Goal: Task Accomplishment & Management: Use online tool/utility

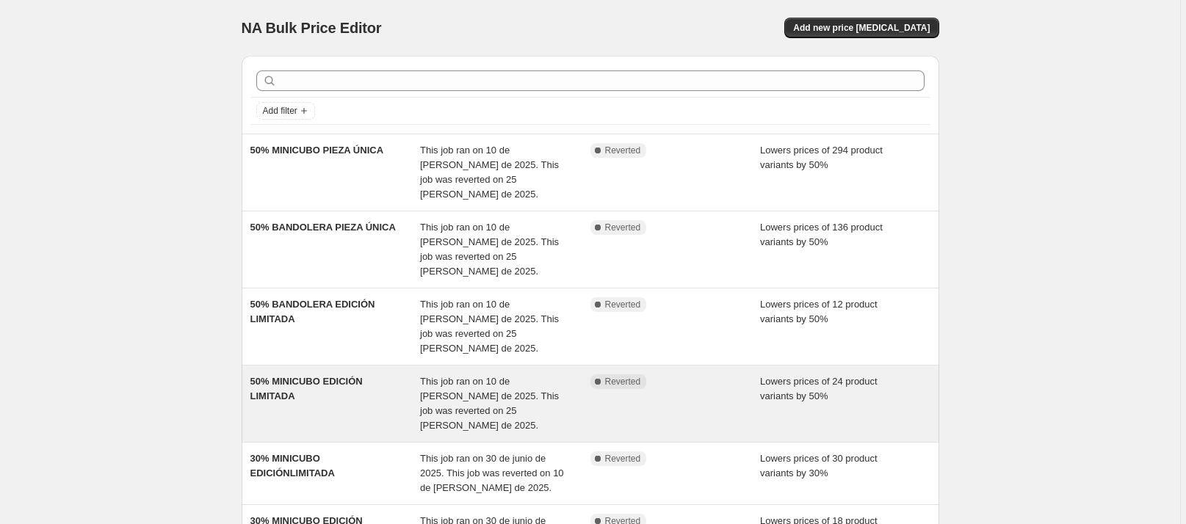
scroll to position [363, 0]
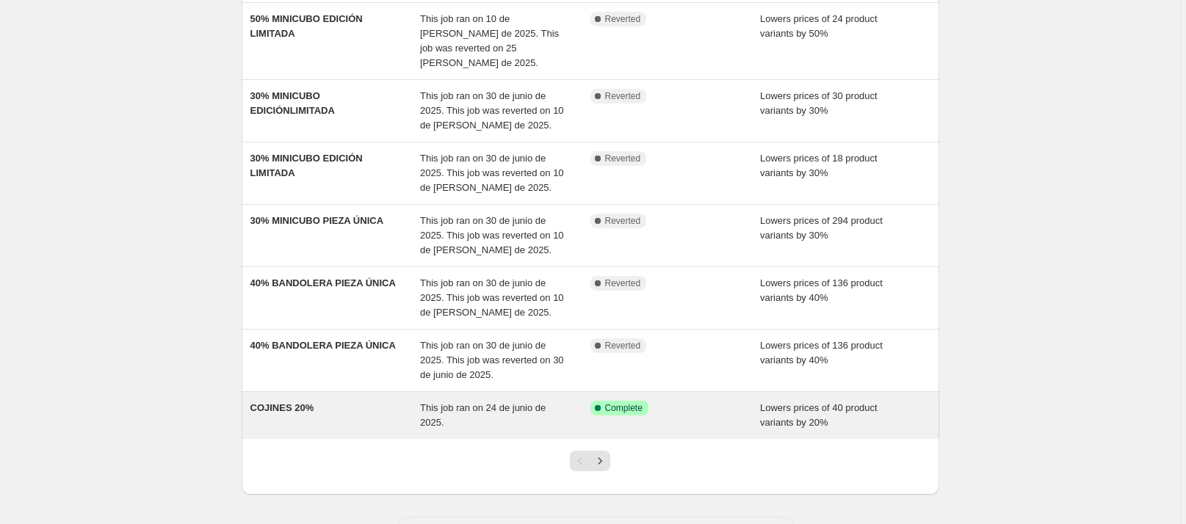
click at [380, 401] on div "COJINES 20%" at bounding box center [335, 415] width 170 height 29
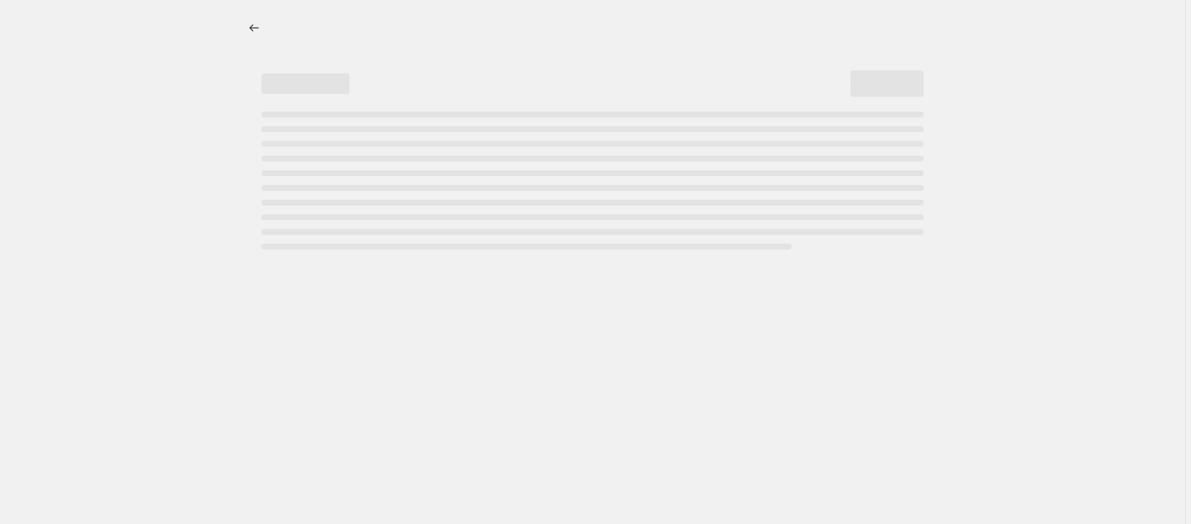
select select "percentage"
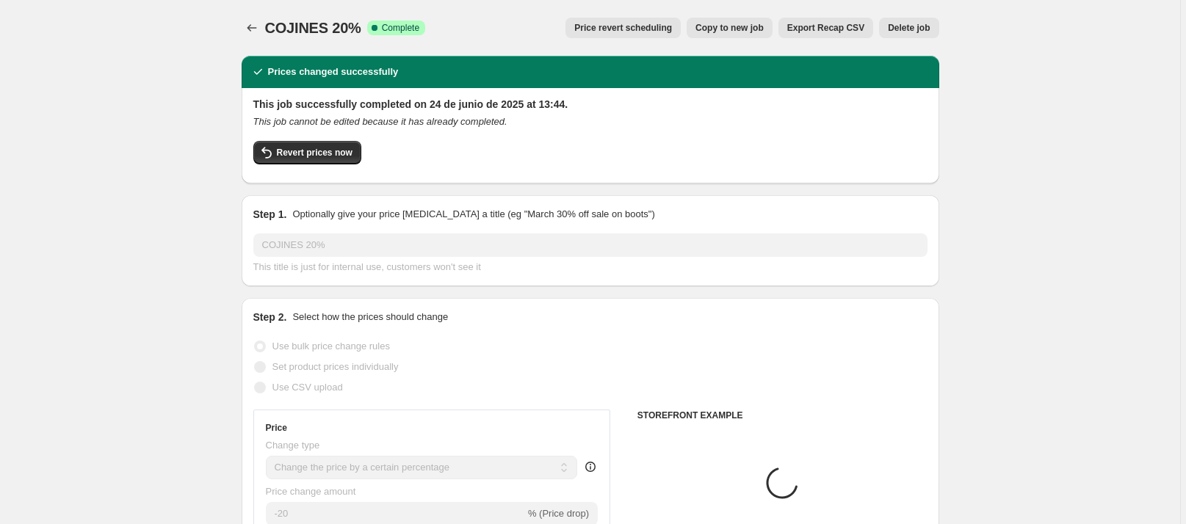
select select "collection"
click at [316, 157] on span "Revert prices now" at bounding box center [315, 153] width 76 height 12
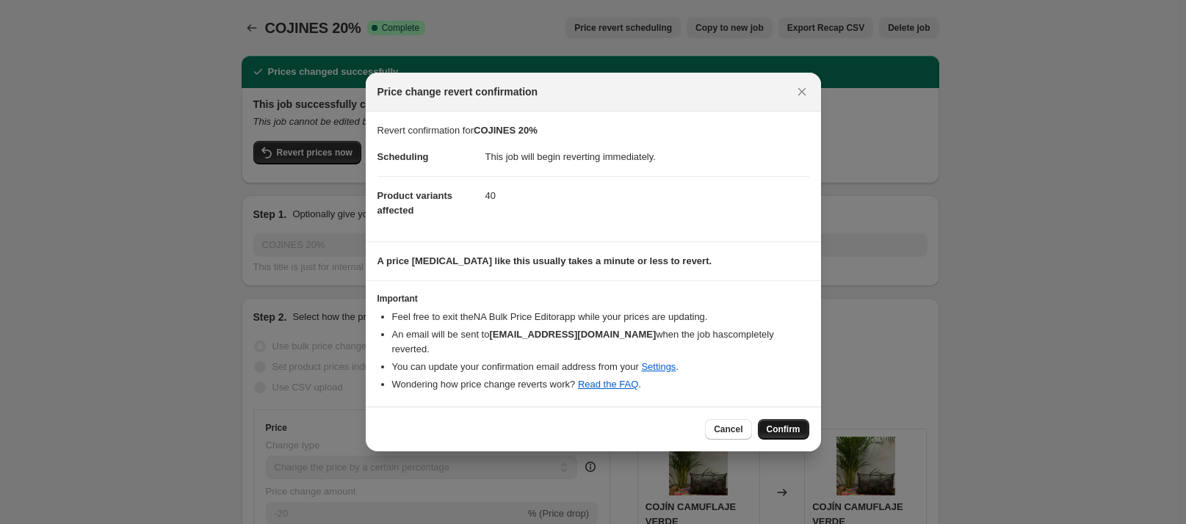
click at [758, 419] on button "Confirm" at bounding box center [783, 429] width 51 height 21
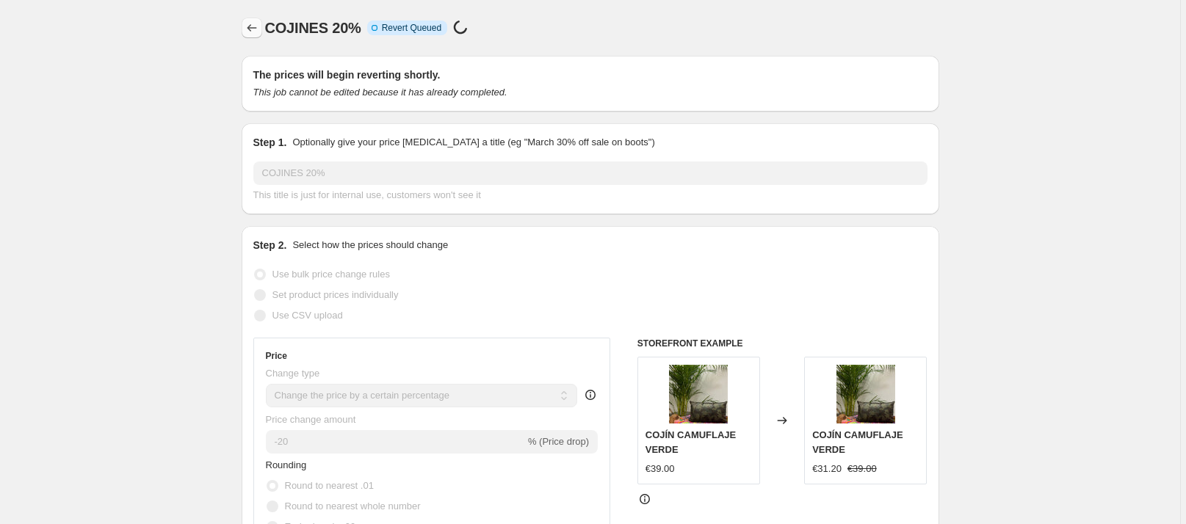
click at [259, 27] on icon "Price change jobs" at bounding box center [251, 28] width 15 height 15
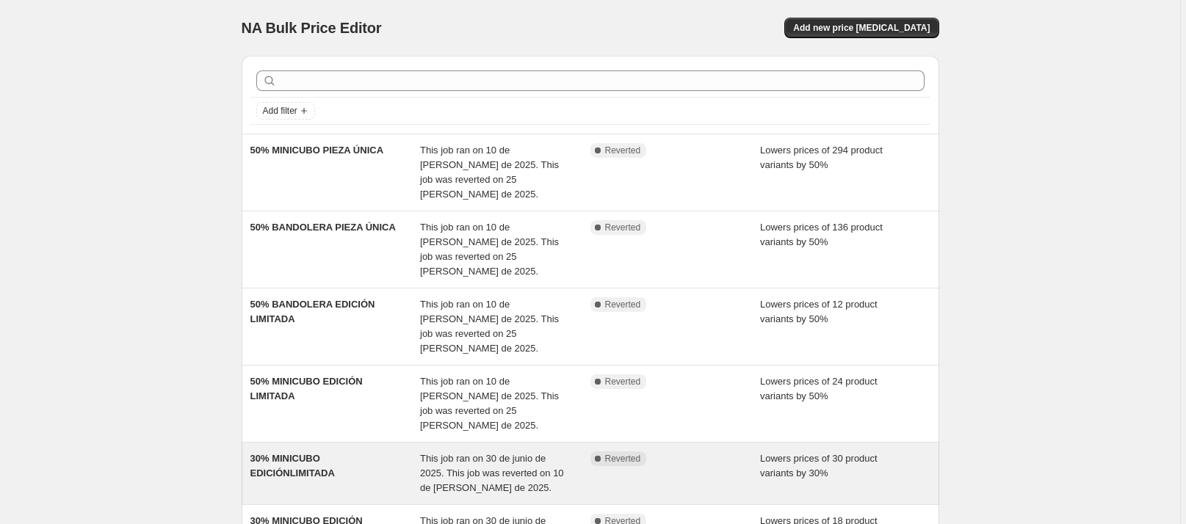
scroll to position [377, 0]
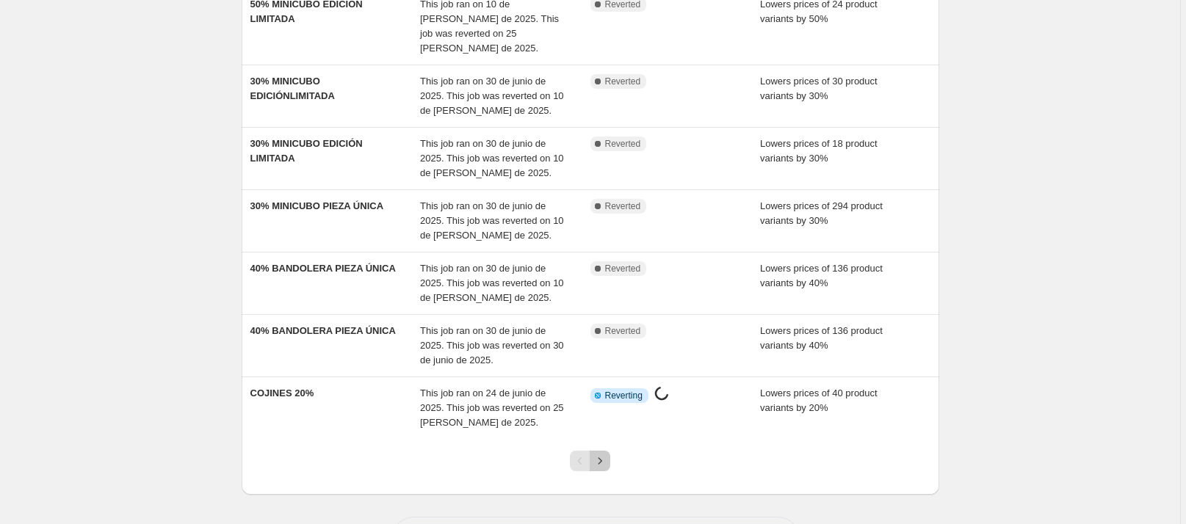
click at [606, 454] on icon "Next" at bounding box center [599, 461] width 15 height 15
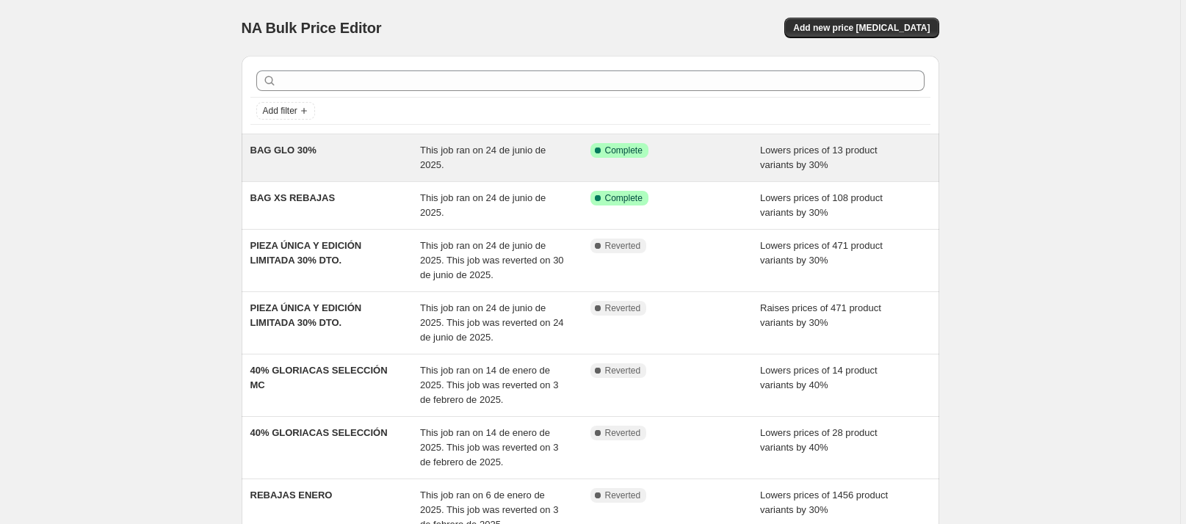
click at [356, 148] on div "BAG GLO 30%" at bounding box center [335, 157] width 170 height 29
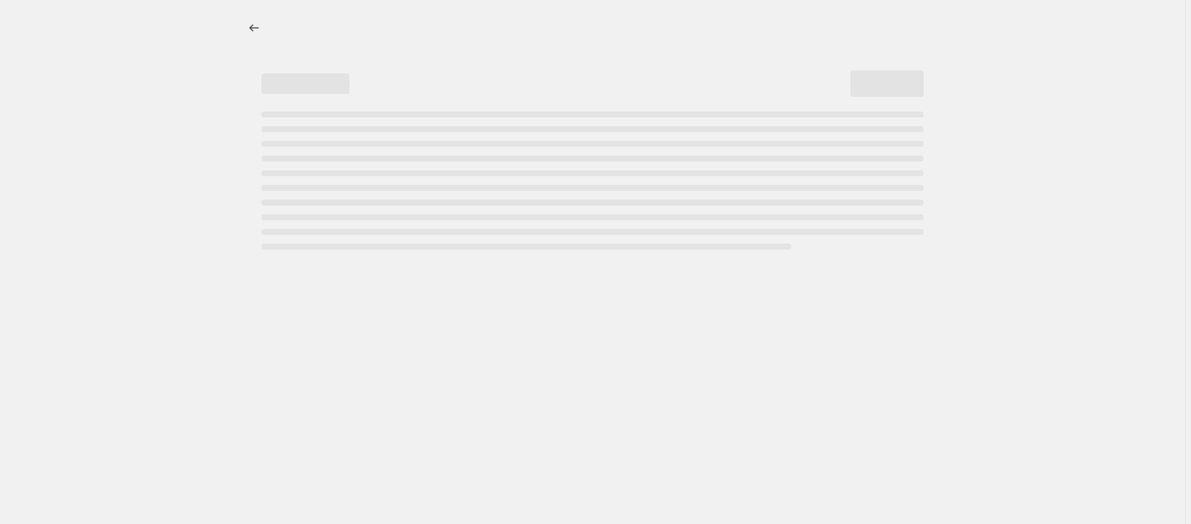
select select "percentage"
select select "collection"
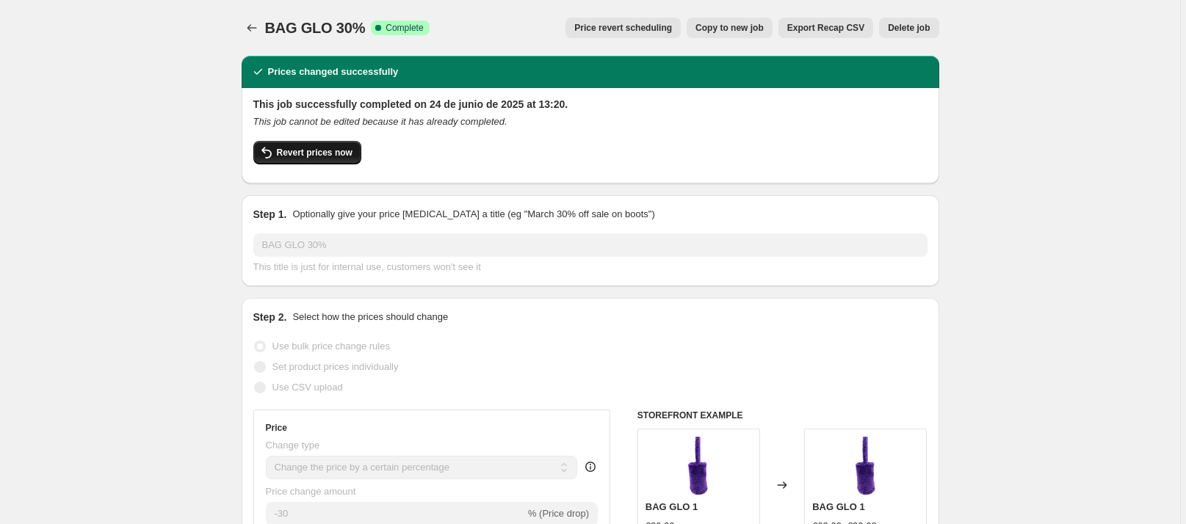
click at [278, 151] on button "Revert prices now" at bounding box center [307, 152] width 108 height 23
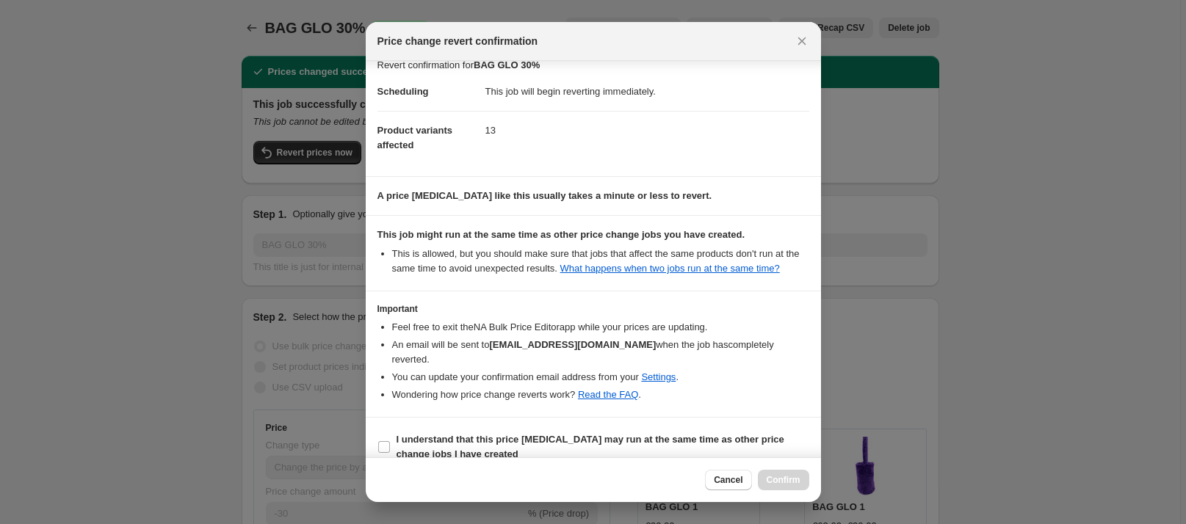
scroll to position [32, 0]
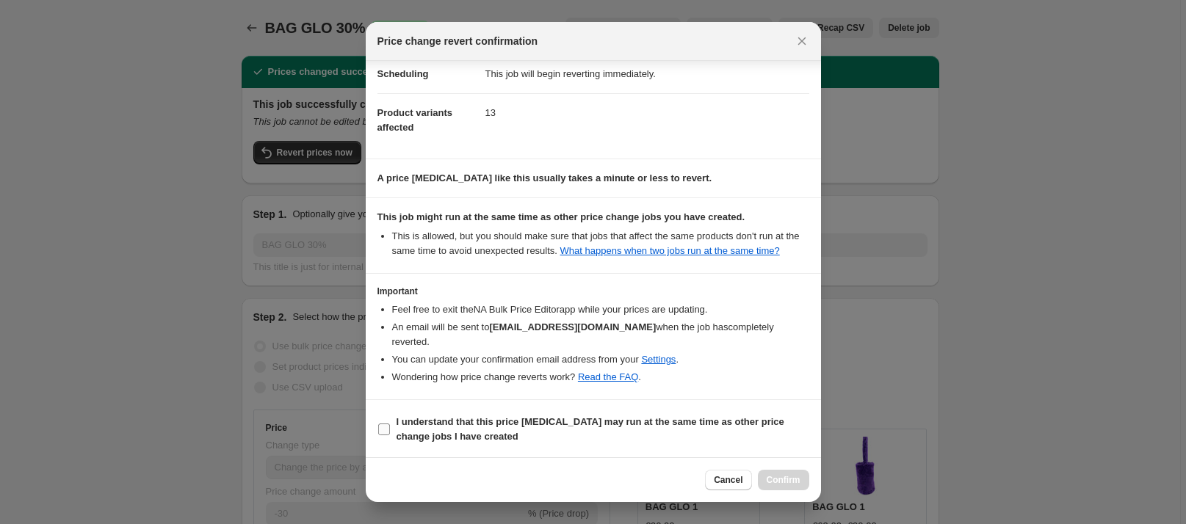
click at [378, 429] on input "I understand that this price [MEDICAL_DATA] may run at the same time as other p…" at bounding box center [384, 430] width 12 height 12
checkbox input "true"
click at [798, 485] on span "Confirm" at bounding box center [783, 480] width 34 height 12
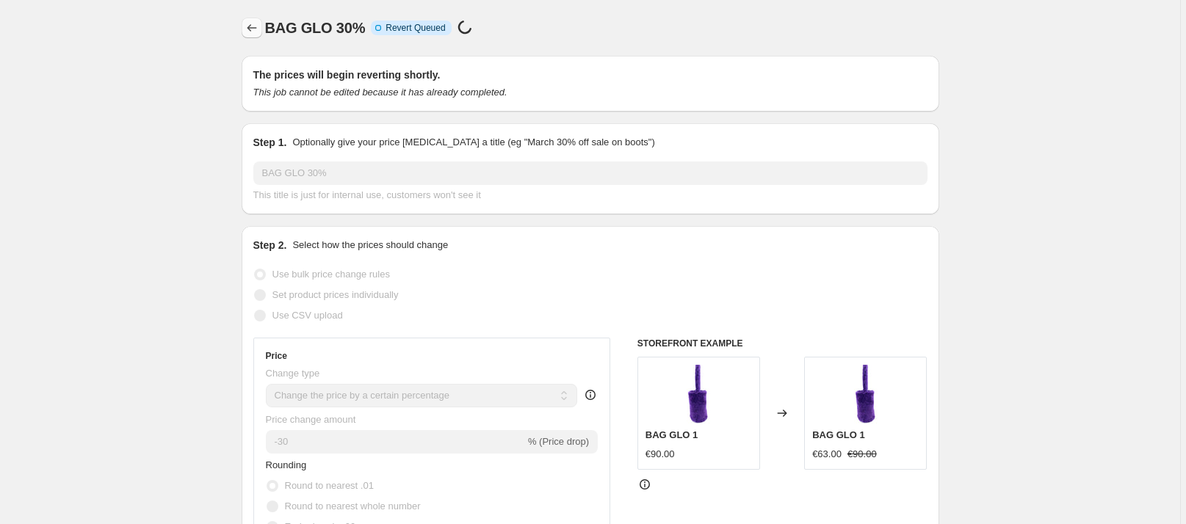
click at [259, 23] on icon "Price change jobs" at bounding box center [251, 28] width 15 height 15
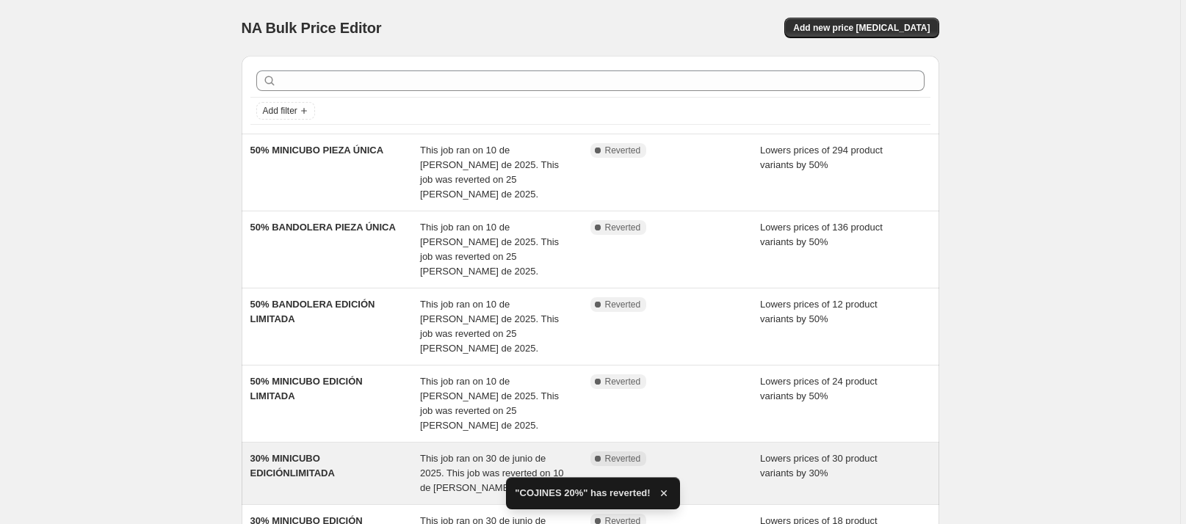
scroll to position [377, 0]
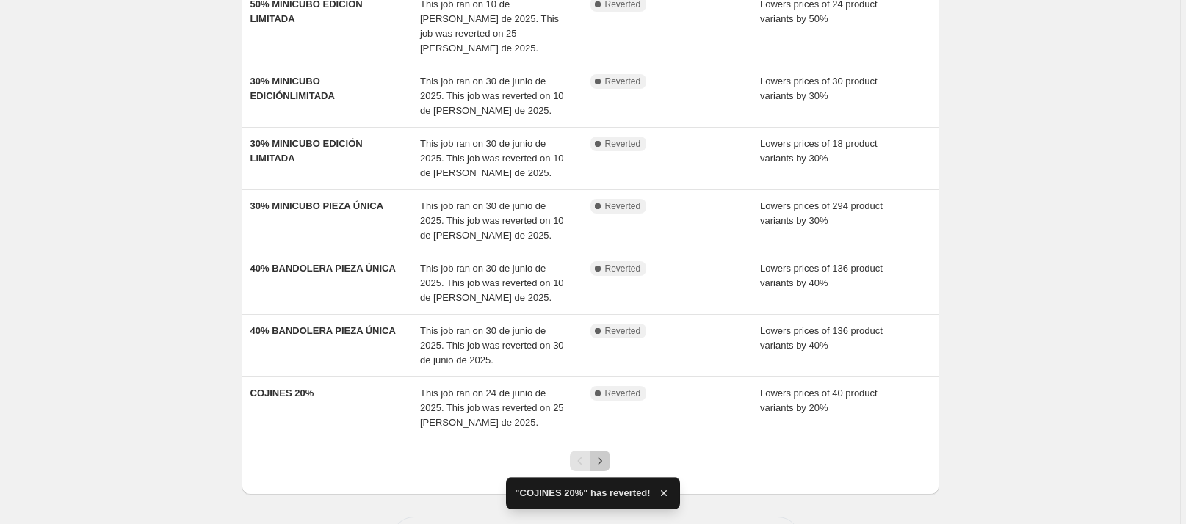
click at [610, 451] on button "Next" at bounding box center [599, 461] width 21 height 21
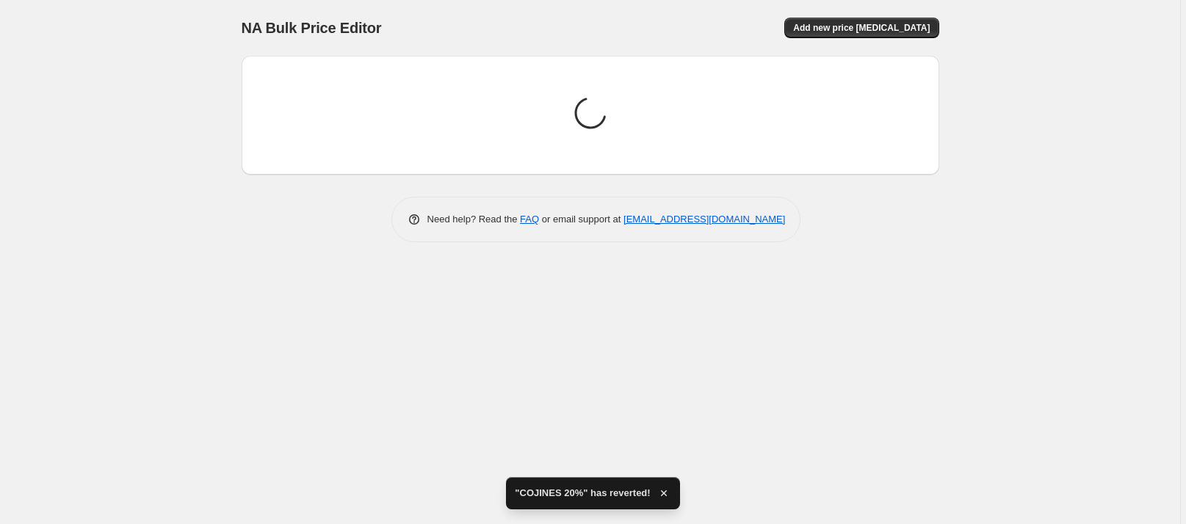
scroll to position [0, 0]
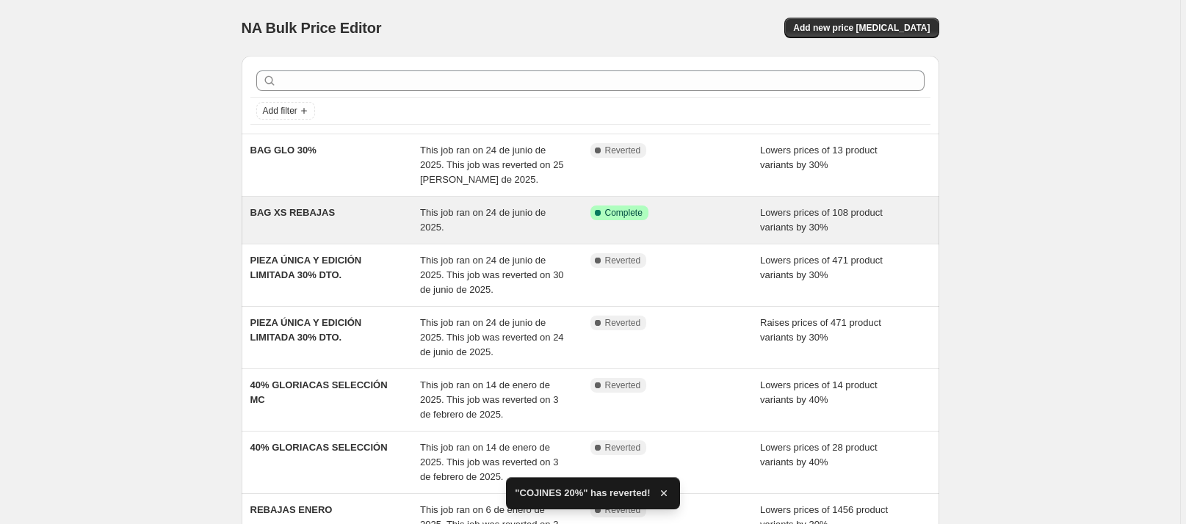
click at [374, 216] on div "BAG XS REBAJAS" at bounding box center [335, 220] width 170 height 29
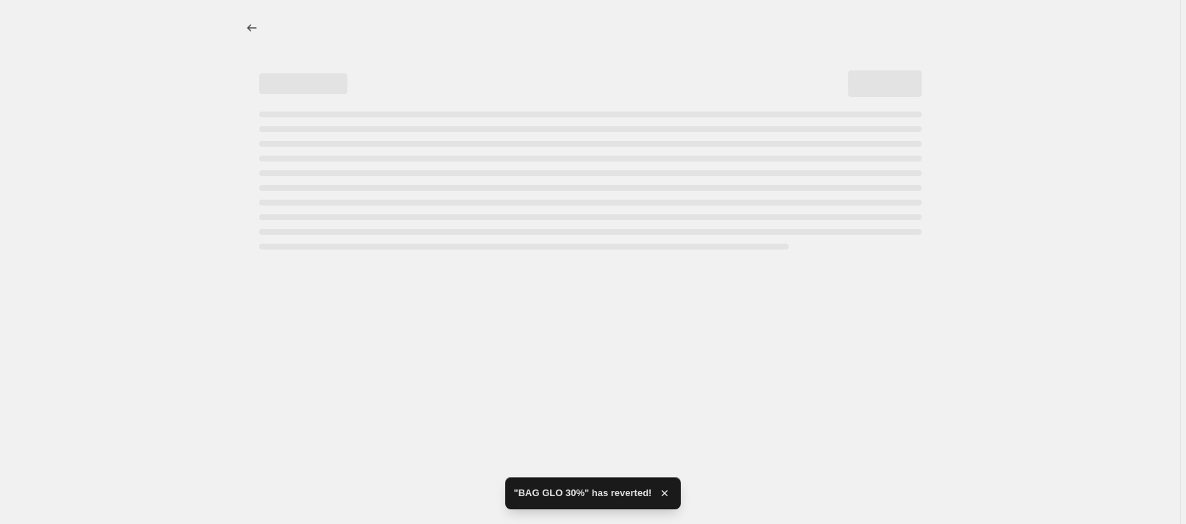
select select "percentage"
select select "collection"
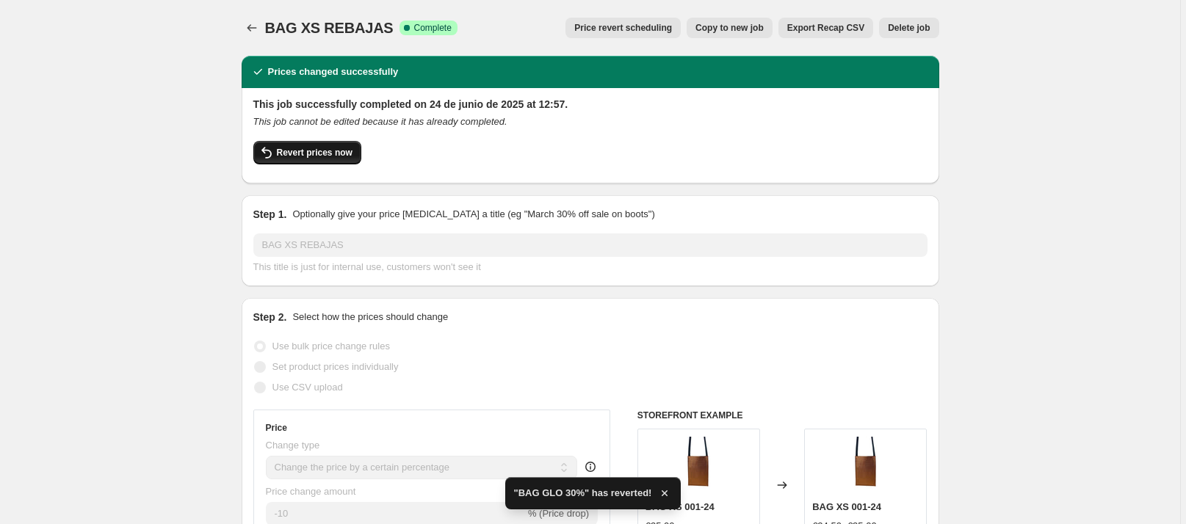
click at [333, 155] on span "Revert prices now" at bounding box center [315, 153] width 76 height 12
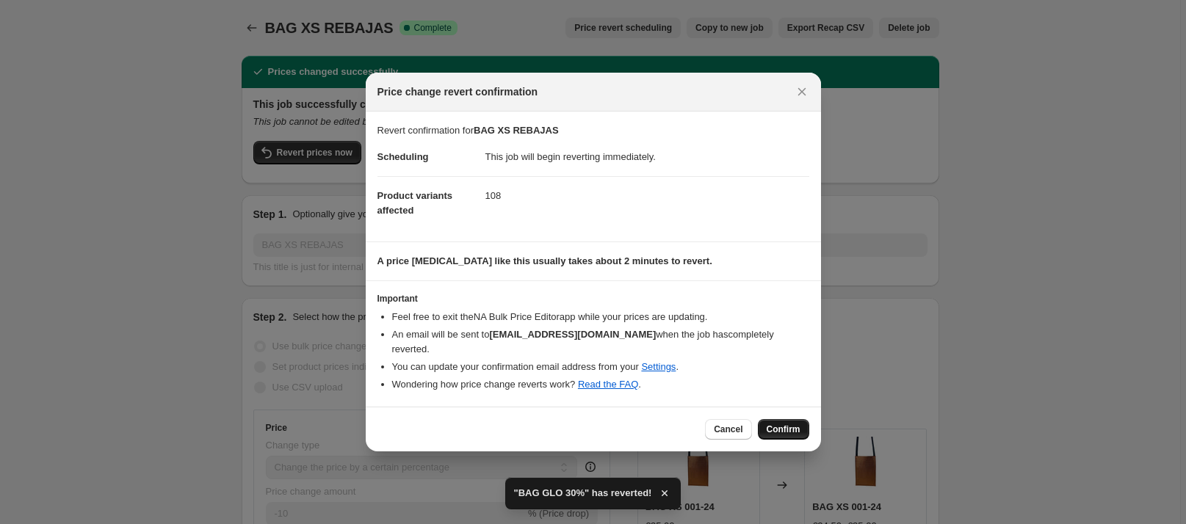
click at [790, 424] on span "Confirm" at bounding box center [783, 430] width 34 height 12
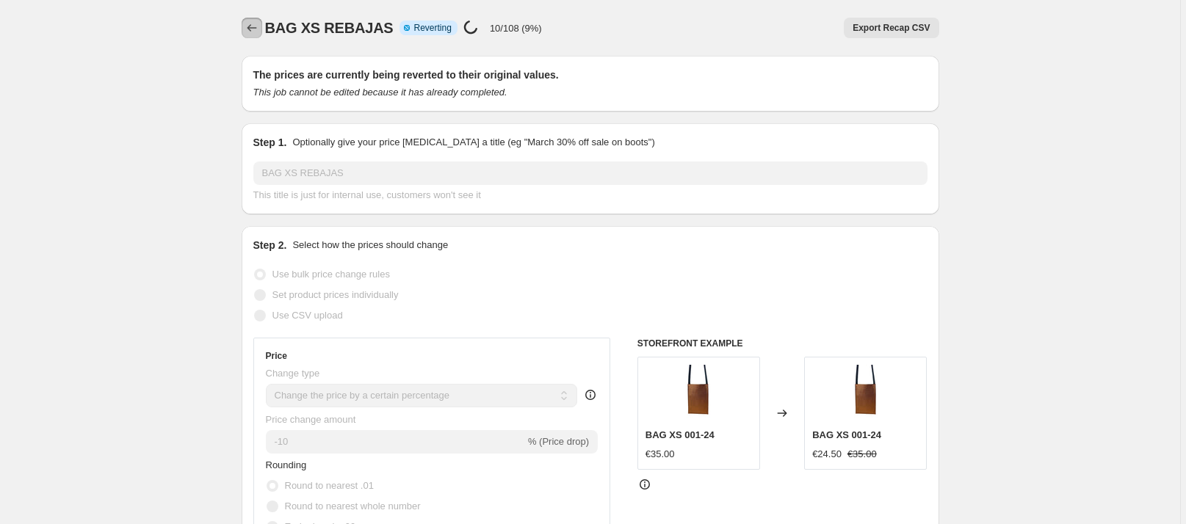
click at [246, 31] on button "Price change jobs" at bounding box center [252, 28] width 21 height 21
